Goal: Task Accomplishment & Management: Manage account settings

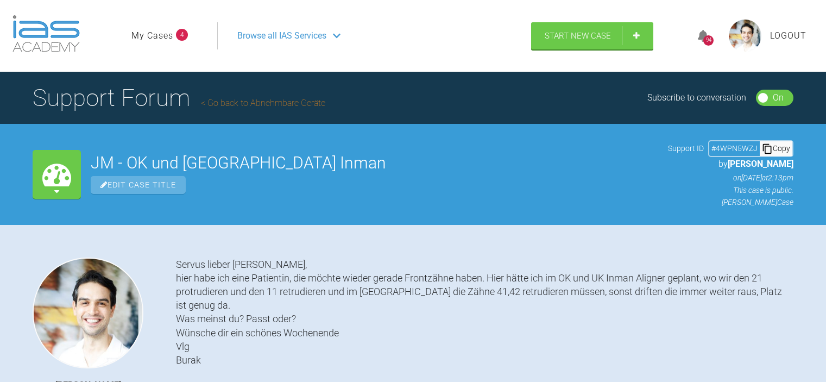
click at [162, 36] on link "My Cases" at bounding box center [152, 36] width 42 height 14
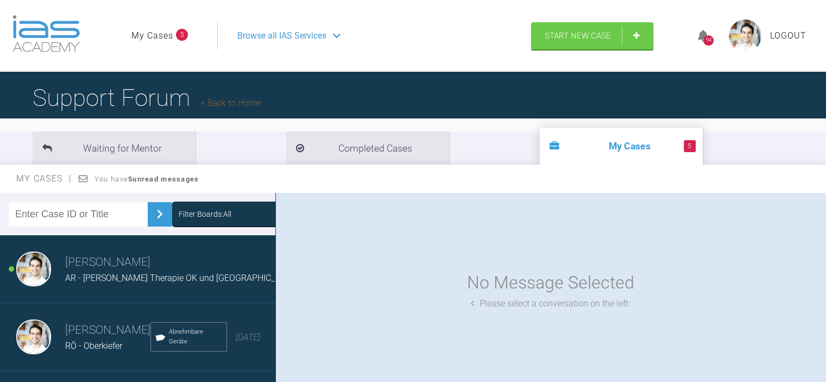
click at [784, 30] on span "Logout" at bounding box center [788, 36] width 36 height 14
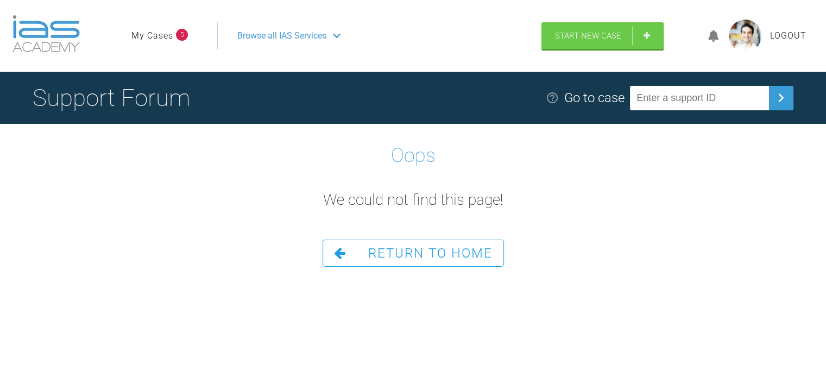
click at [785, 35] on span "Logout" at bounding box center [788, 36] width 36 height 14
